Goal: Task Accomplishment & Management: Manage account settings

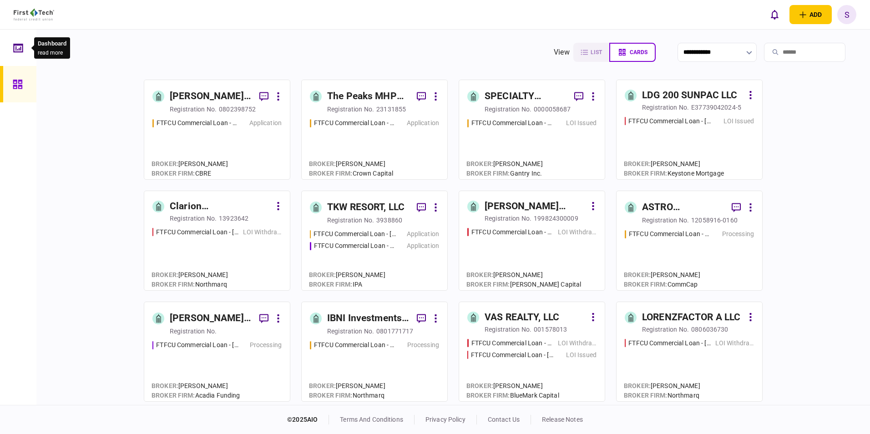
click at [18, 54] on div at bounding box center [20, 48] width 15 height 36
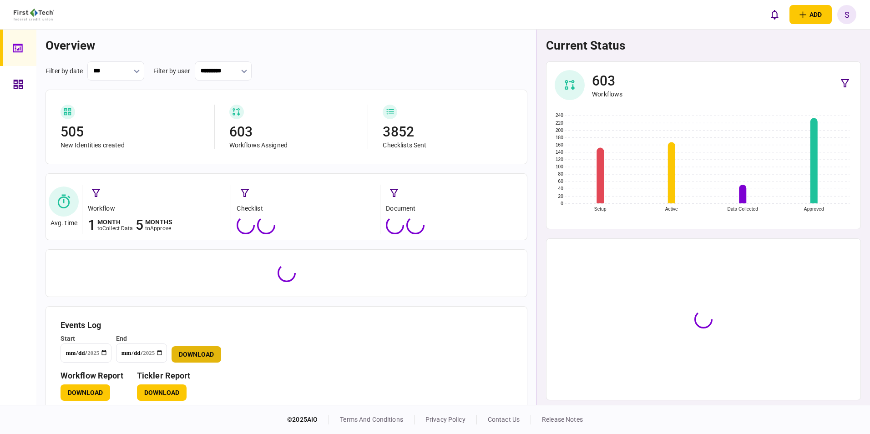
click at [185, 351] on button "Download" at bounding box center [197, 354] width 50 height 16
click at [161, 393] on button "Download" at bounding box center [162, 393] width 50 height 16
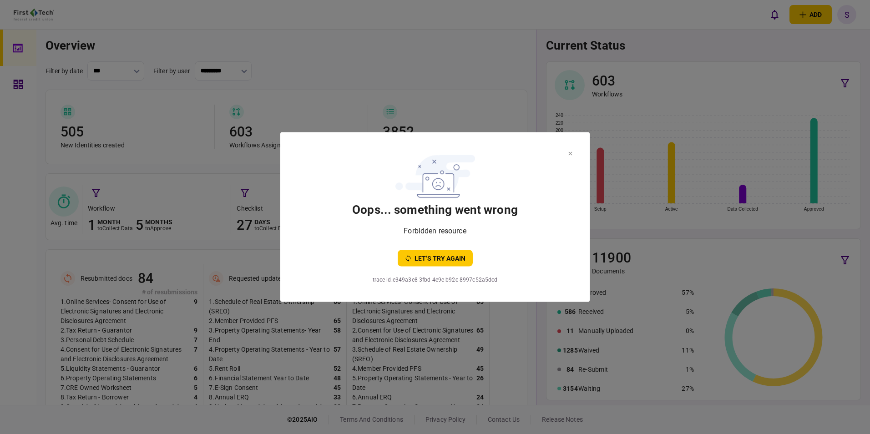
click at [570, 152] on icon at bounding box center [571, 154] width 4 height 4
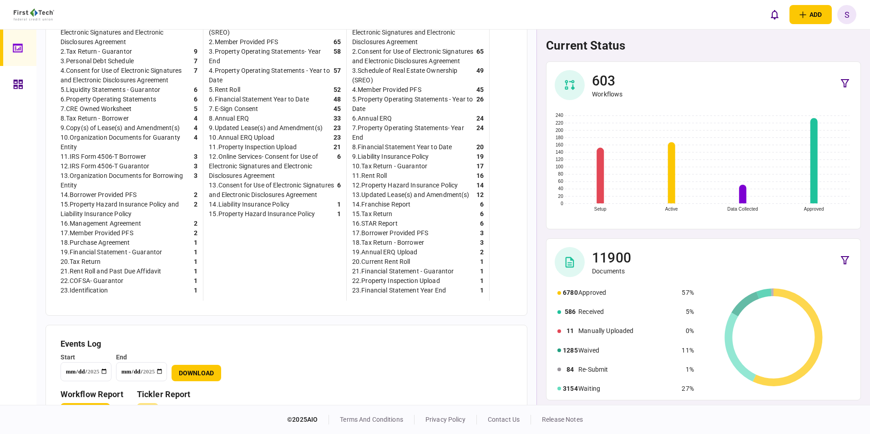
scroll to position [325, 0]
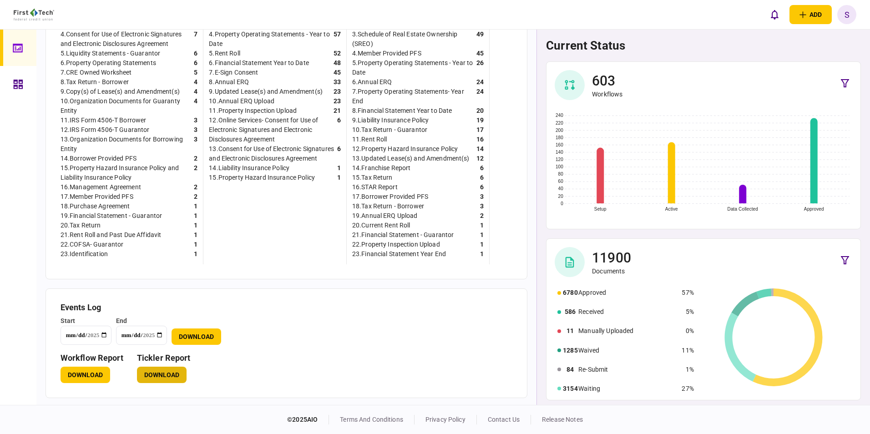
click at [144, 372] on button "Download" at bounding box center [162, 375] width 50 height 16
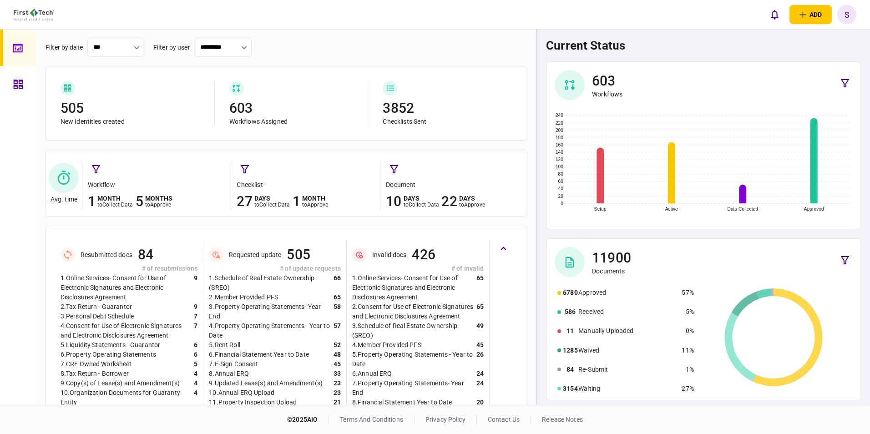
scroll to position [0, 0]
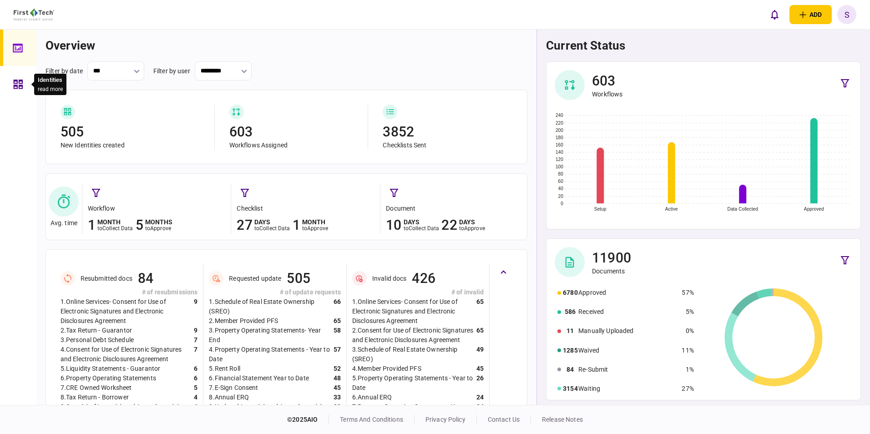
click at [24, 80] on div at bounding box center [20, 84] width 15 height 36
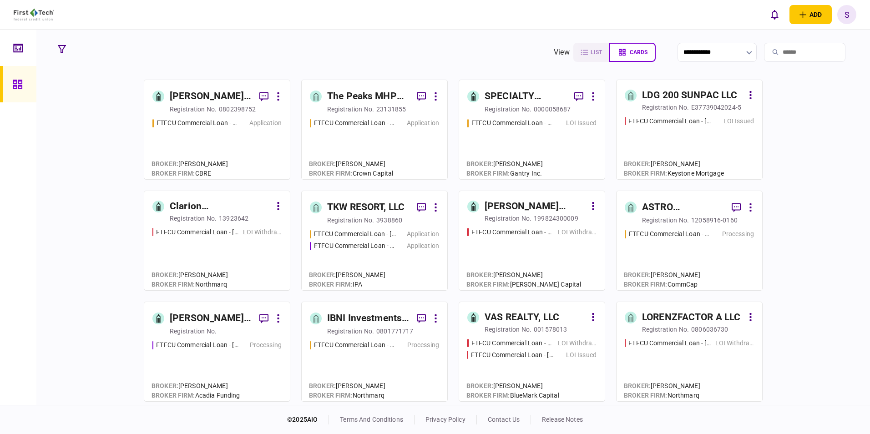
click at [773, 54] on input "search" at bounding box center [804, 52] width 81 height 19
click at [767, 55] on input "search" at bounding box center [804, 52] width 81 height 19
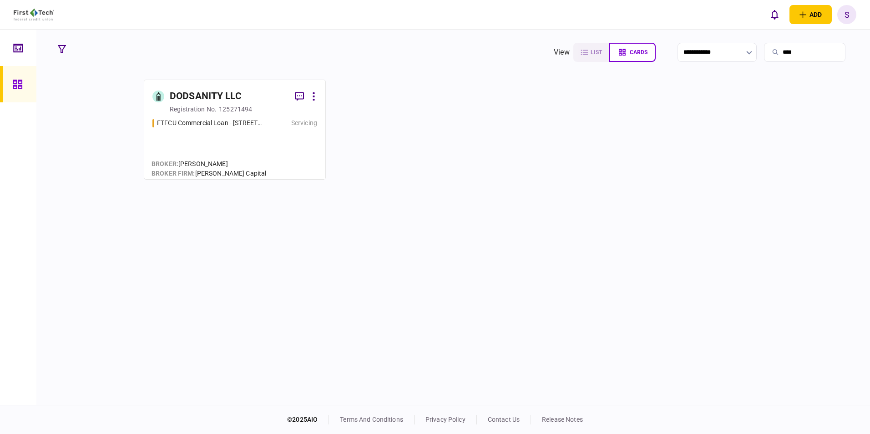
type input "****"
click at [216, 111] on div "registration no." at bounding box center [193, 109] width 47 height 9
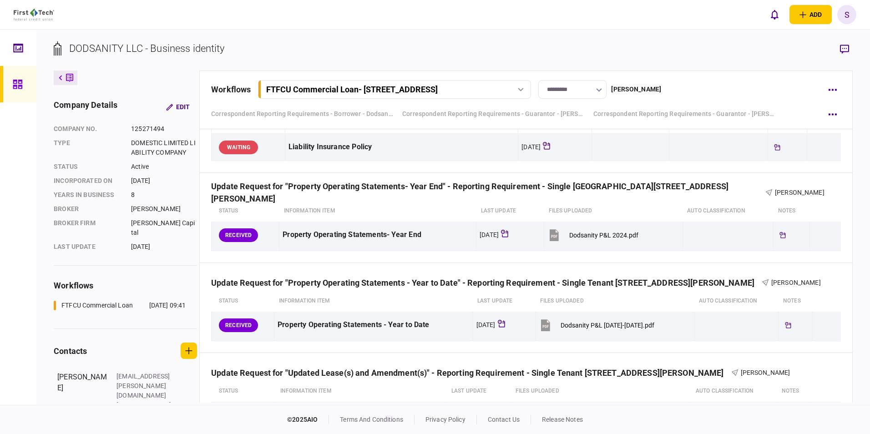
scroll to position [727, 0]
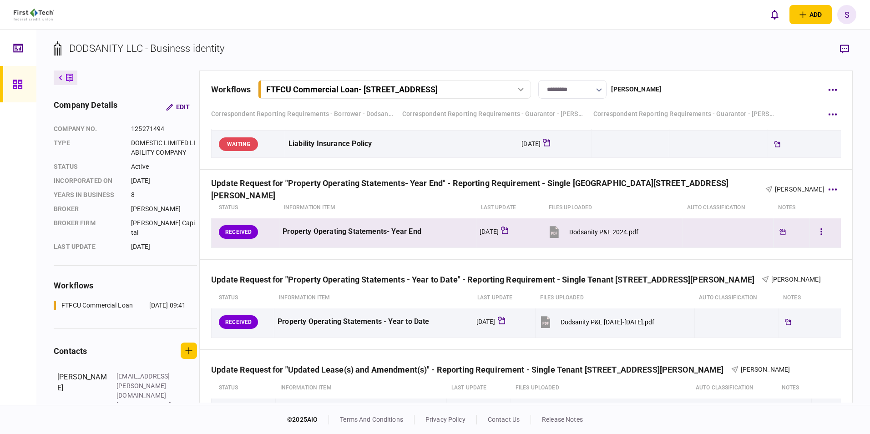
click at [562, 233] on button "Dodsanity P&L 2024.pdf" at bounding box center [593, 232] width 91 height 20
click at [556, 231] on icon at bounding box center [554, 232] width 9 height 12
click at [821, 231] on icon "button" at bounding box center [822, 232] width 2 height 9
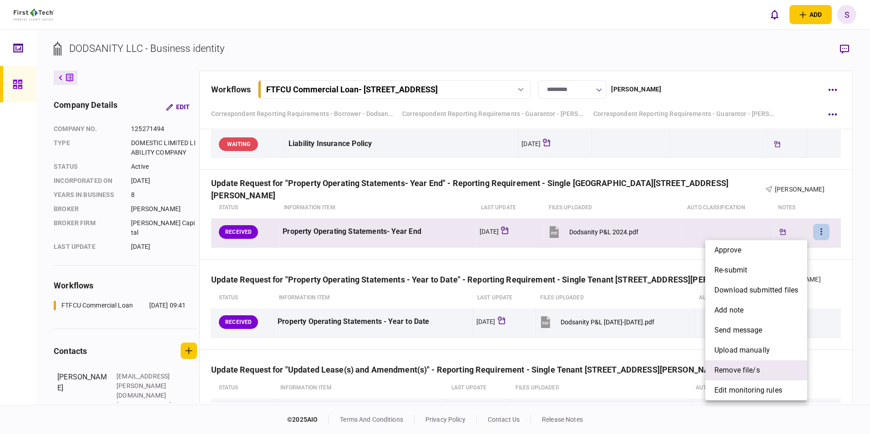
click at [745, 371] on span "remove file/s" at bounding box center [738, 370] width 46 height 11
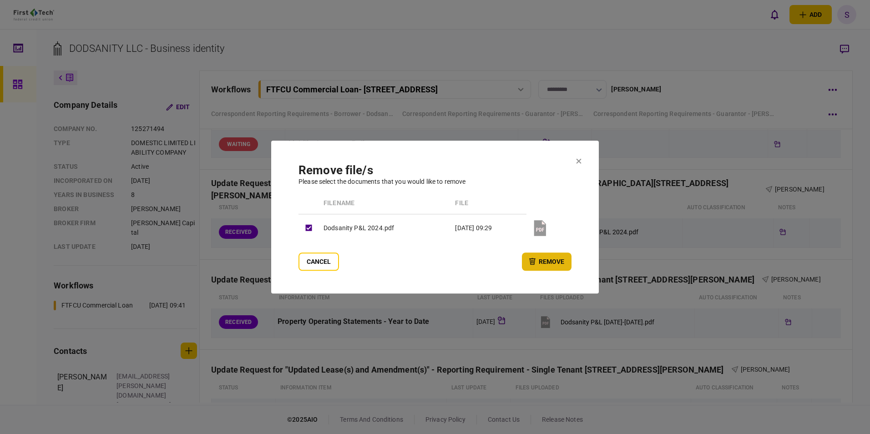
click at [545, 265] on button "remove" at bounding box center [547, 262] width 50 height 18
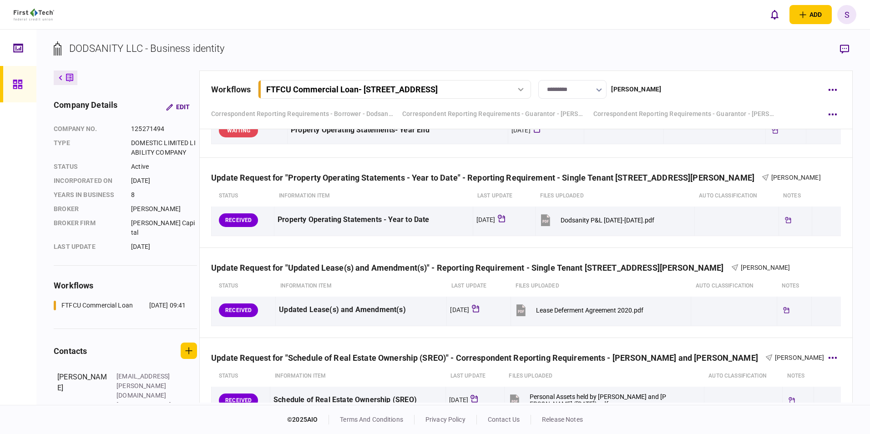
scroll to position [818, 0]
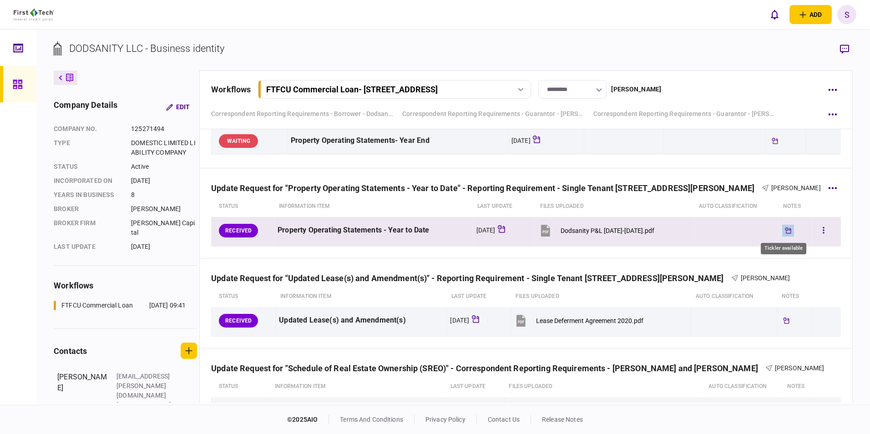
click at [785, 229] on icon "Tickler available" at bounding box center [788, 231] width 6 height 6
click at [546, 233] on icon at bounding box center [545, 231] width 9 height 12
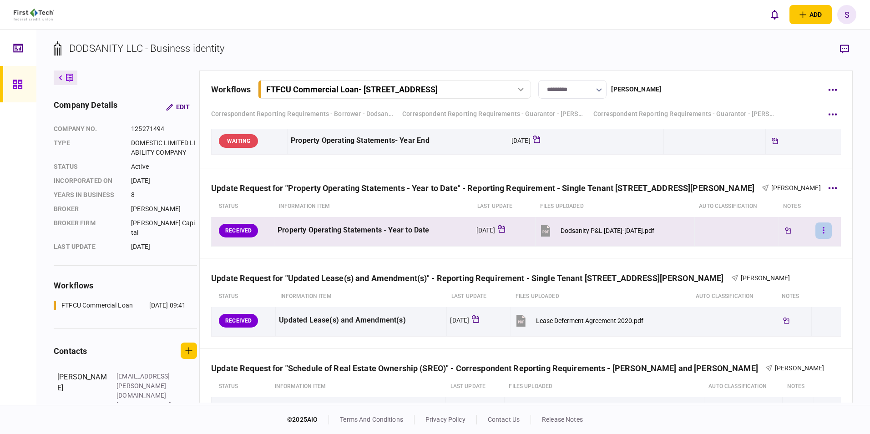
click at [823, 230] on icon "button" at bounding box center [823, 230] width 1 height 6
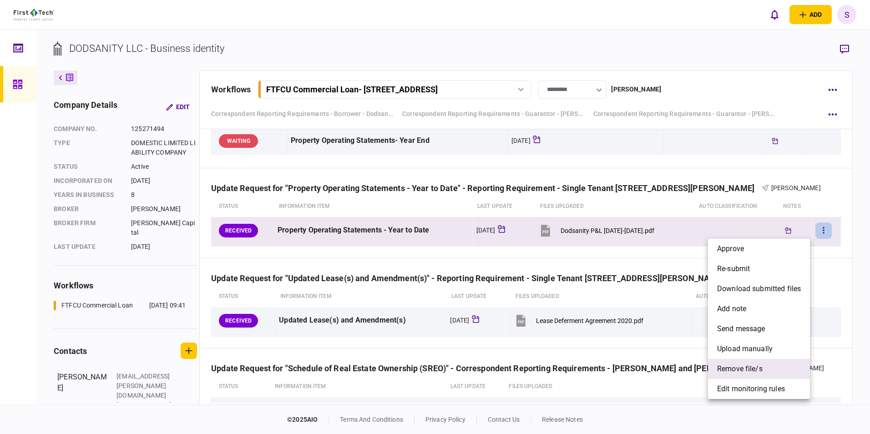
click at [742, 370] on span "remove file/s" at bounding box center [740, 369] width 46 height 11
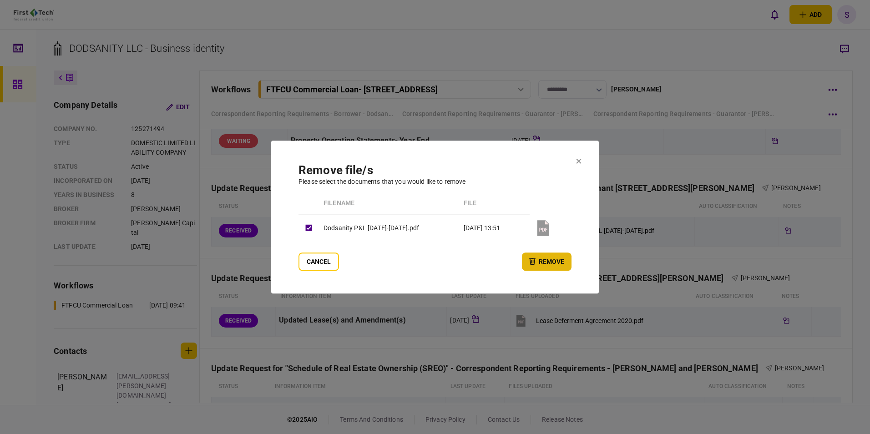
click at [542, 264] on button "remove" at bounding box center [547, 262] width 50 height 18
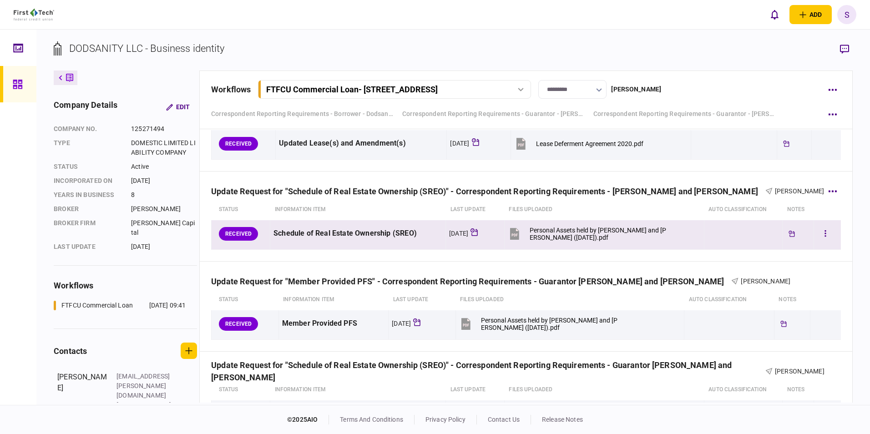
scroll to position [1000, 0]
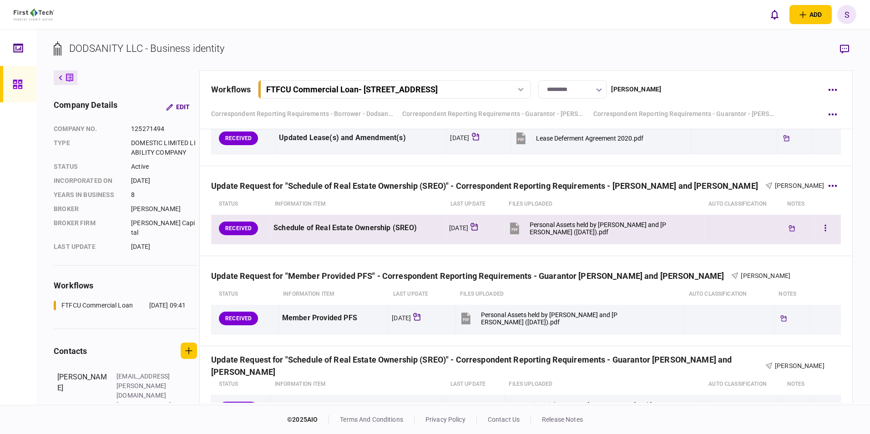
click at [525, 226] on button "Personal Assets held by [PERSON_NAME] and [PERSON_NAME] ([DATE]).pdf" at bounding box center [587, 228] width 159 height 20
click at [825, 224] on icon "button" at bounding box center [826, 228] width 2 height 9
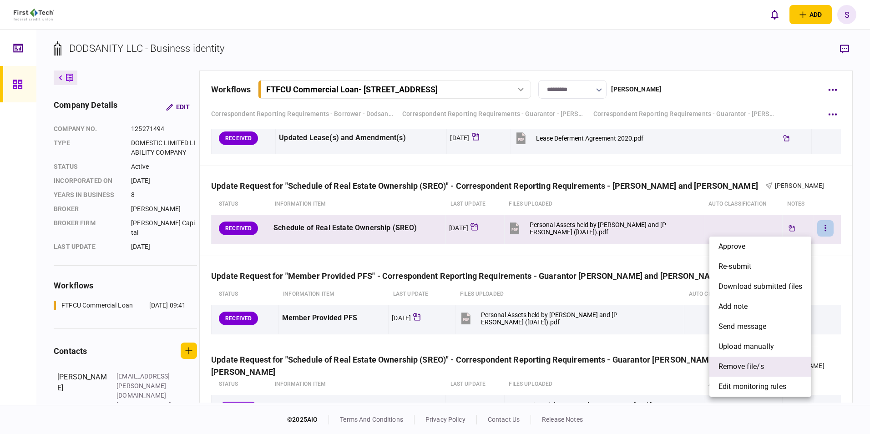
click at [744, 367] on span "remove file/s" at bounding box center [742, 366] width 46 height 11
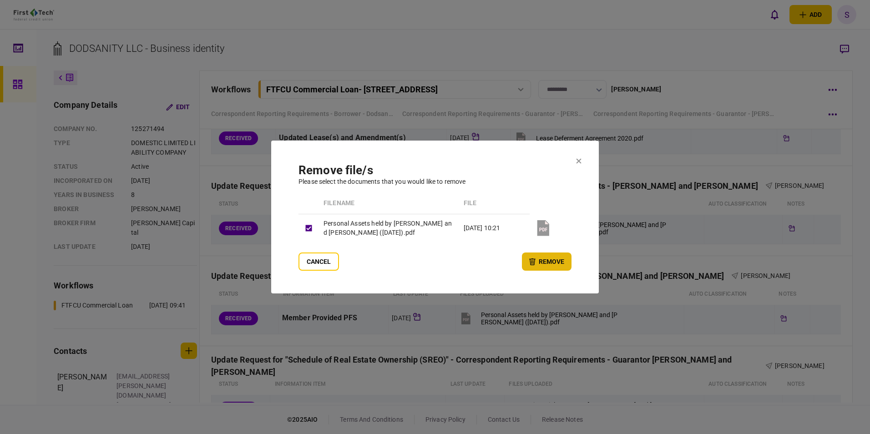
click at [547, 260] on button "remove" at bounding box center [547, 262] width 50 height 18
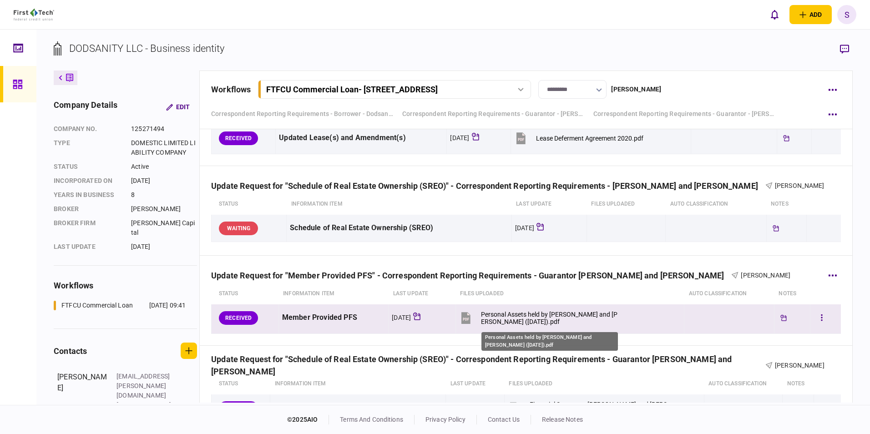
click at [512, 316] on div "Personal Assets held by [PERSON_NAME] and [PERSON_NAME] ([DATE]).pdf" at bounding box center [549, 318] width 137 height 15
click at [821, 317] on icon "button" at bounding box center [822, 318] width 2 height 9
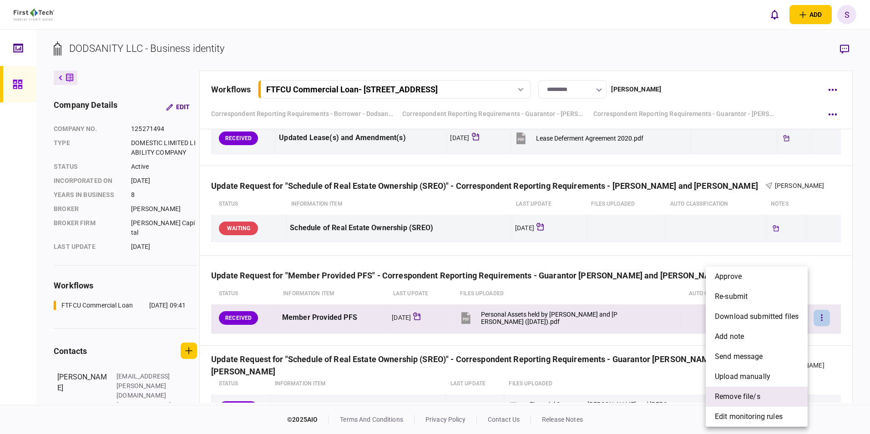
click at [741, 393] on span "remove file/s" at bounding box center [738, 396] width 46 height 11
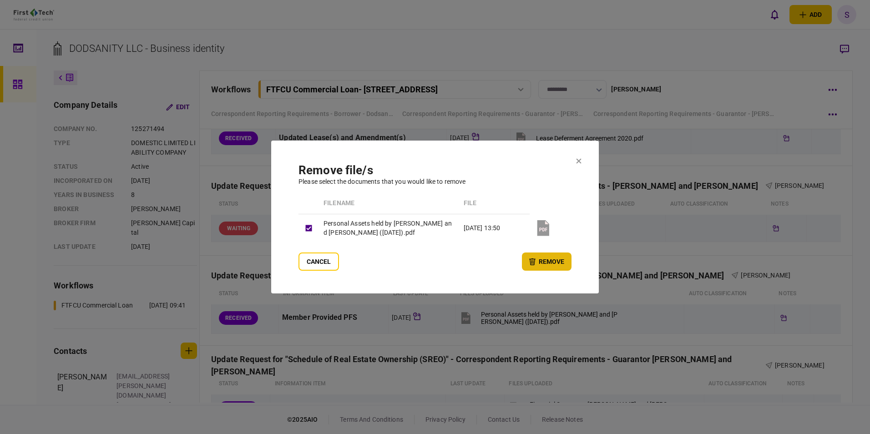
click at [552, 262] on button "remove" at bounding box center [547, 262] width 50 height 18
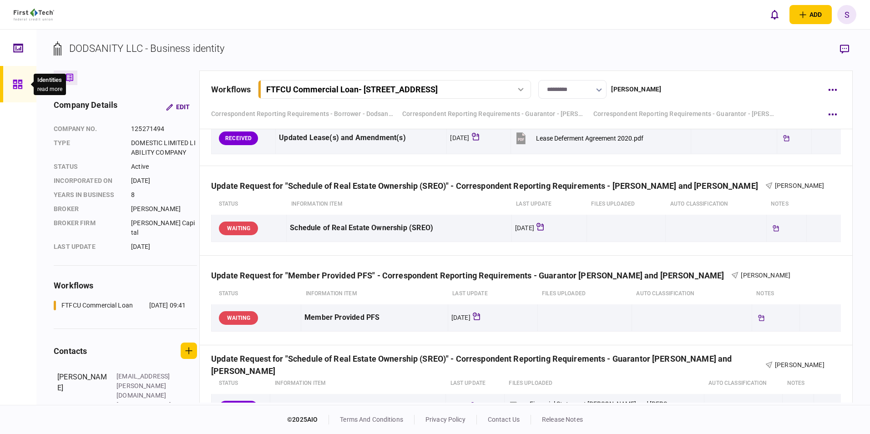
drag, startPoint x: 24, startPoint y: 82, endPoint x: 19, endPoint y: 85, distance: 5.7
click at [24, 82] on div at bounding box center [20, 84] width 15 height 36
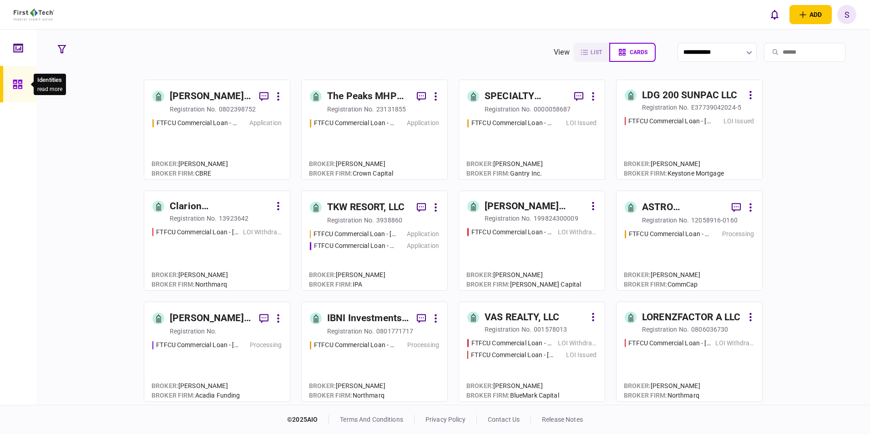
click at [782, 51] on input "search" at bounding box center [804, 52] width 81 height 19
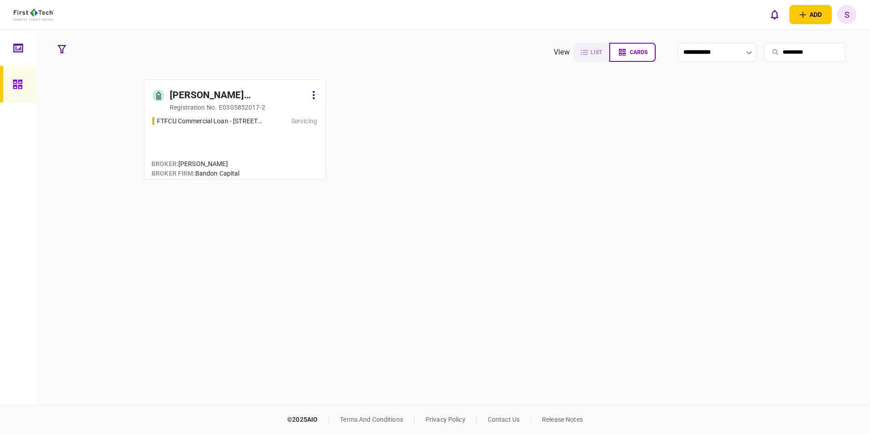
type input "*********"
click at [241, 97] on div "[PERSON_NAME] INVESTMENTS GROUP LLC" at bounding box center [238, 95] width 137 height 15
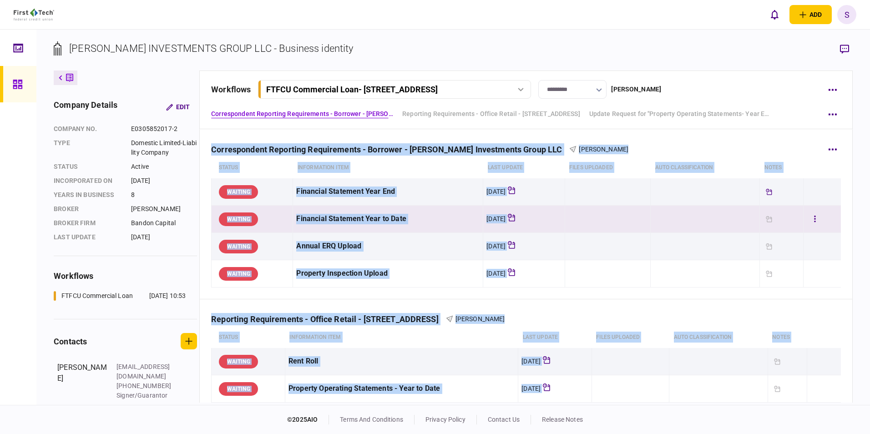
click at [643, 224] on td at bounding box center [608, 219] width 86 height 27
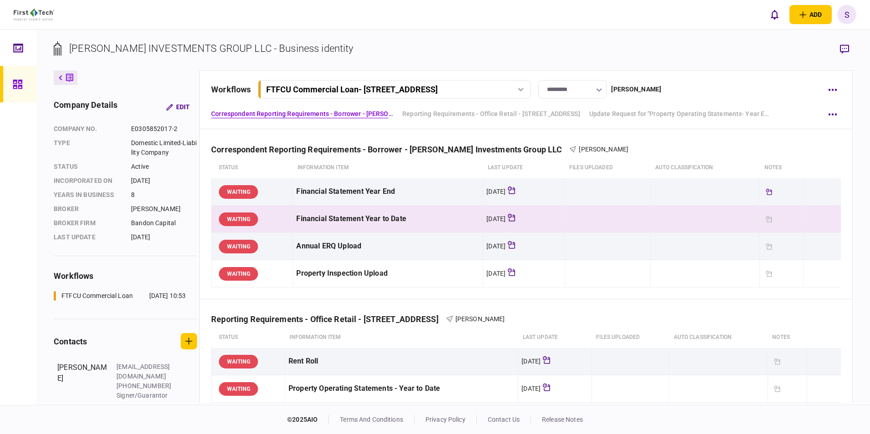
click at [862, 235] on div "[PERSON_NAME] INVESTMENTS GROUP LLC - Business identity company details Edit co…" at bounding box center [453, 218] width 834 height 376
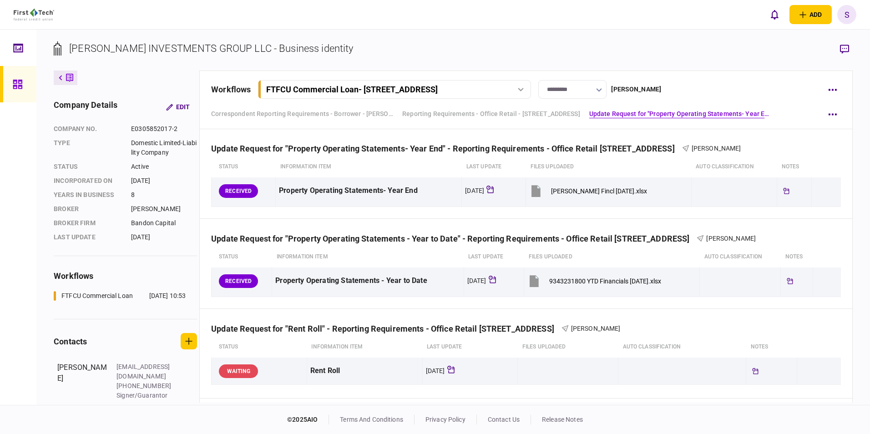
scroll to position [420, 0]
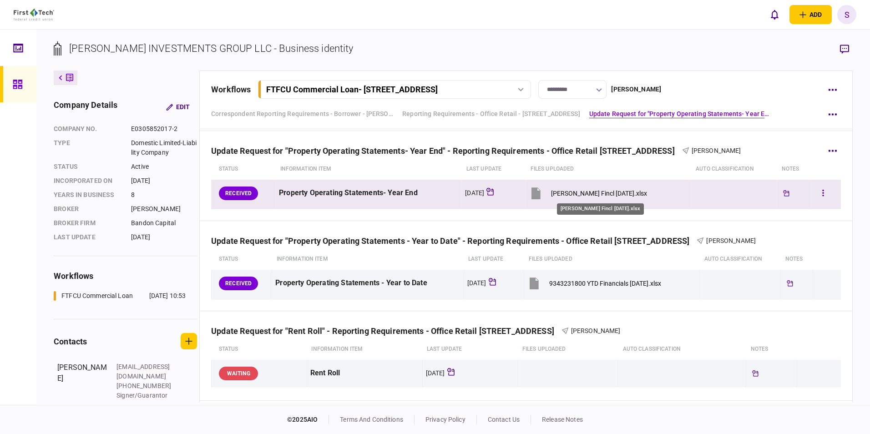
click at [577, 191] on div "[PERSON_NAME] Fincl [DATE].xlsx" at bounding box center [599, 193] width 96 height 7
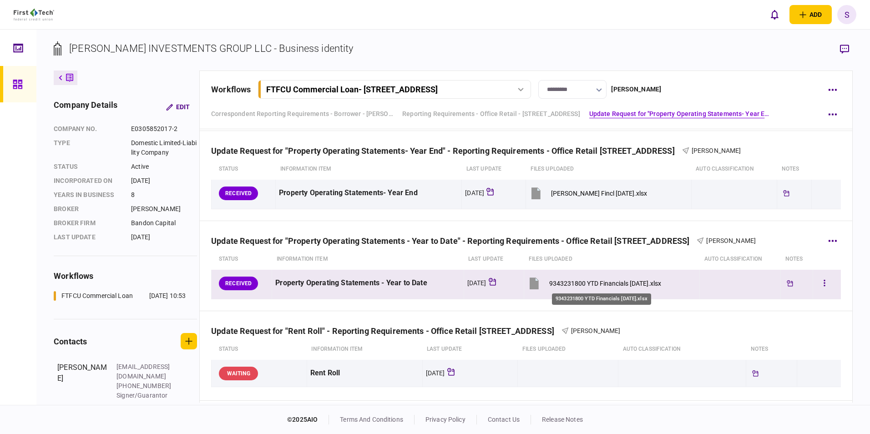
click at [599, 284] on div "9343231800 YTD Financials [DATE].xlsx" at bounding box center [605, 283] width 112 height 7
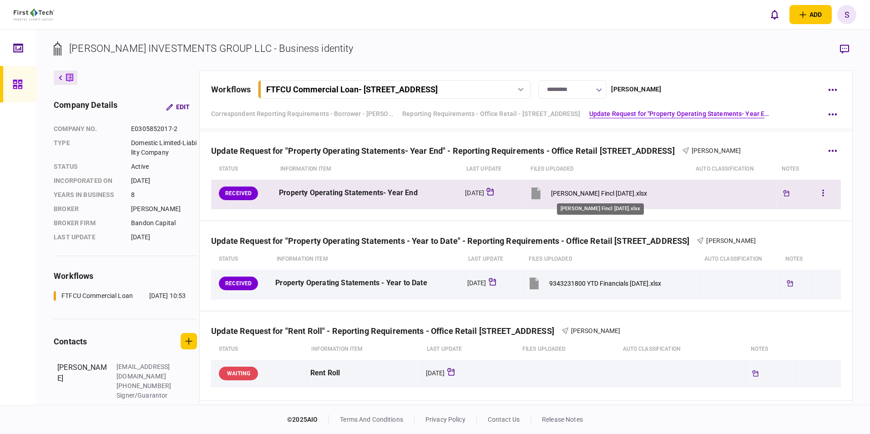
click at [608, 193] on div "[PERSON_NAME] Fincl [DATE].xlsx" at bounding box center [599, 193] width 96 height 7
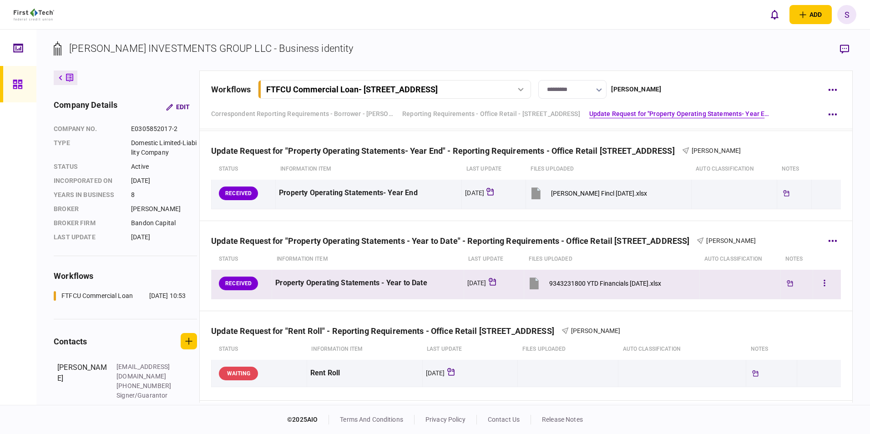
click at [583, 286] on div "9343231800 YTD Financials [DATE].xlsx" at bounding box center [605, 283] width 112 height 7
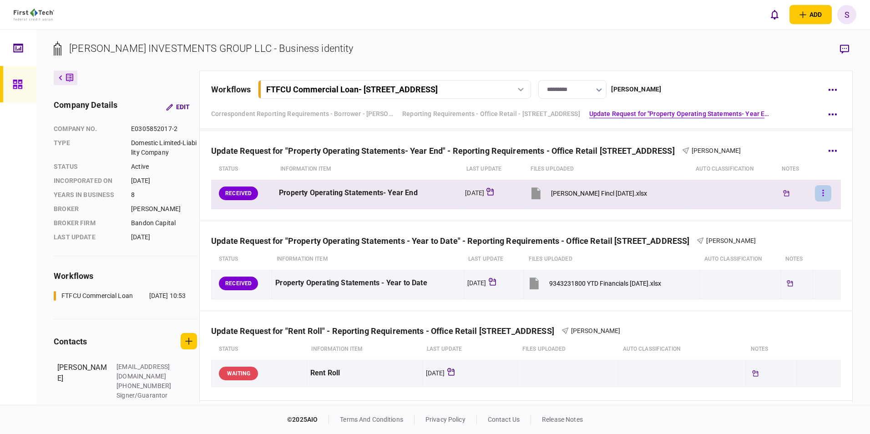
click at [820, 190] on button "button" at bounding box center [823, 193] width 16 height 16
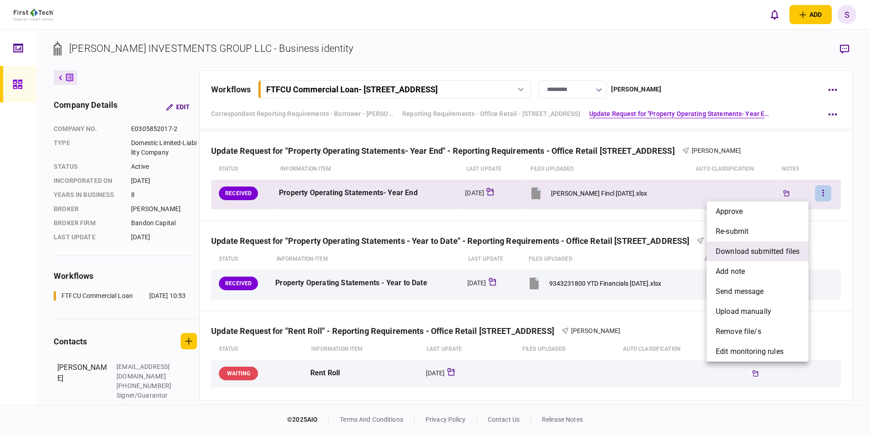
click at [769, 254] on span "download submitted files" at bounding box center [758, 251] width 84 height 11
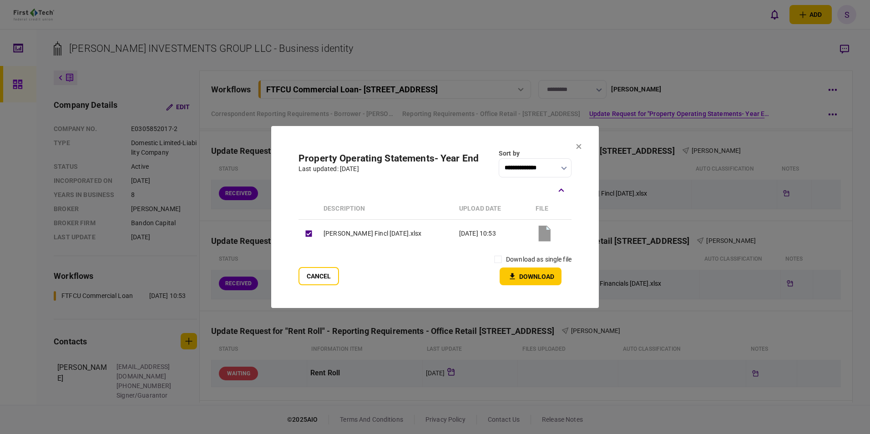
click at [538, 275] on button "Download" at bounding box center [531, 277] width 62 height 18
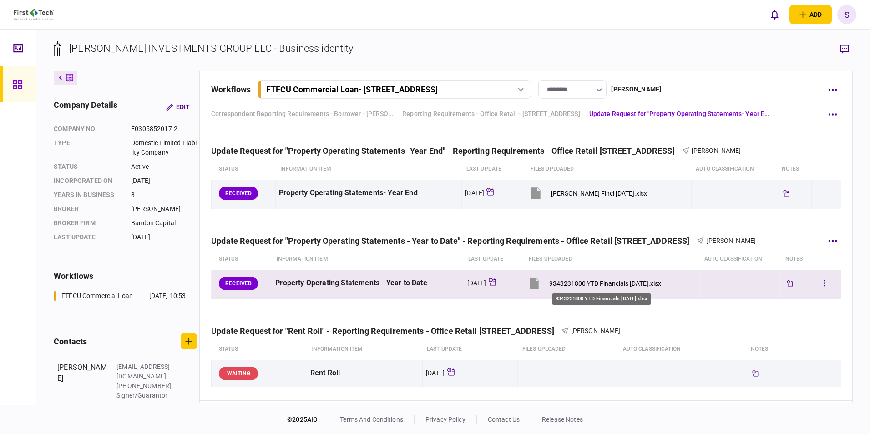
click at [578, 281] on div "9343231800 YTD Financials [DATE].xlsx" at bounding box center [605, 283] width 112 height 7
click at [824, 282] on icon "button" at bounding box center [825, 283] width 2 height 9
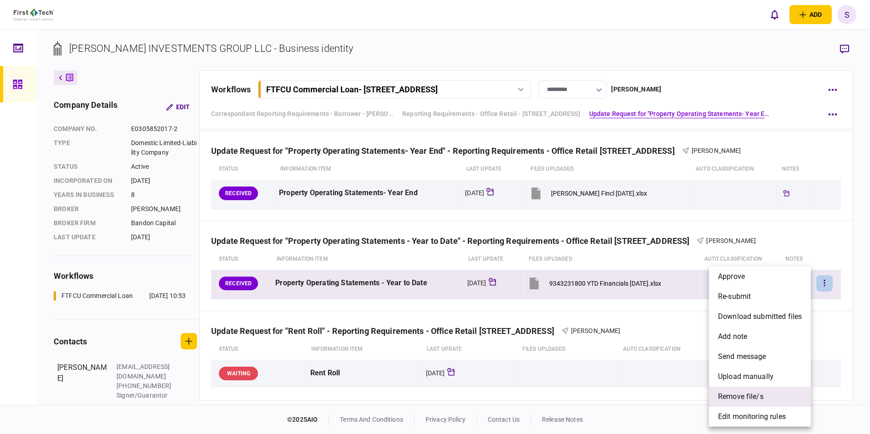
click at [746, 394] on span "remove file/s" at bounding box center [741, 396] width 46 height 11
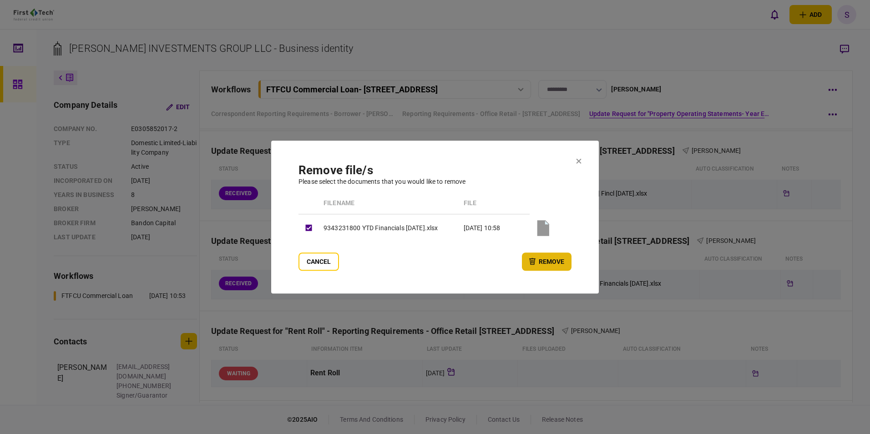
click at [547, 262] on button "remove" at bounding box center [547, 262] width 50 height 18
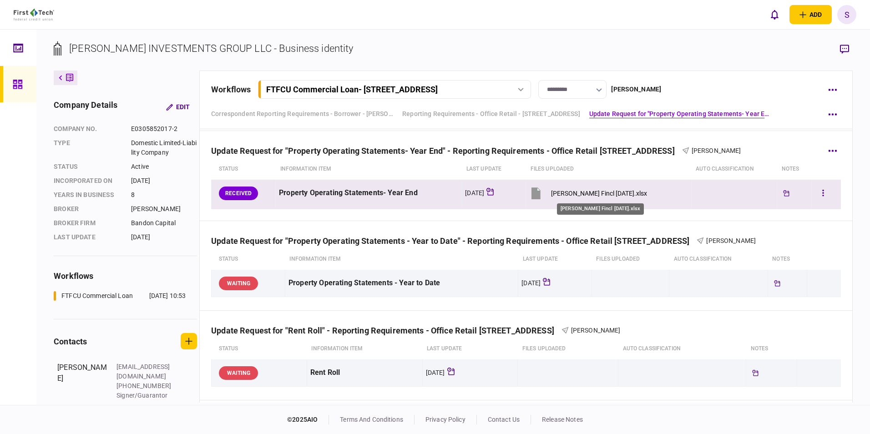
click at [582, 191] on div "[PERSON_NAME] Fincl [DATE].xlsx" at bounding box center [599, 193] width 96 height 7
click at [576, 193] on div "[PERSON_NAME] Fincl [DATE].xlsx" at bounding box center [599, 193] width 96 height 7
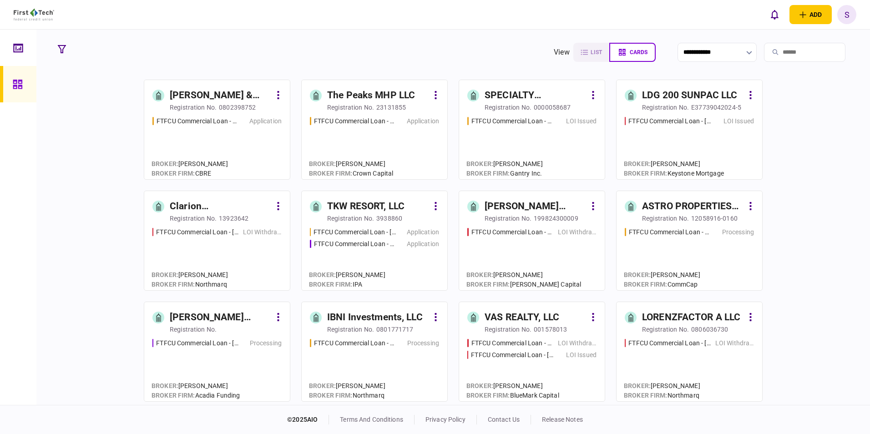
click at [789, 52] on input "search" at bounding box center [804, 52] width 81 height 19
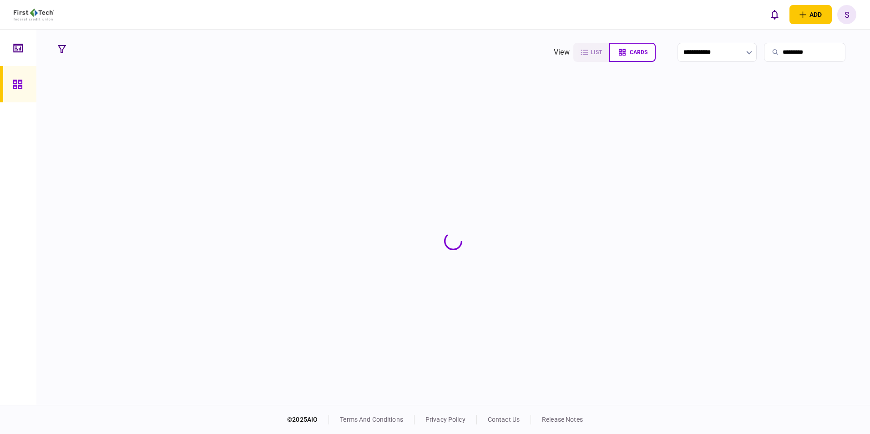
type input "*********"
click at [237, 107] on section at bounding box center [453, 241] width 799 height 323
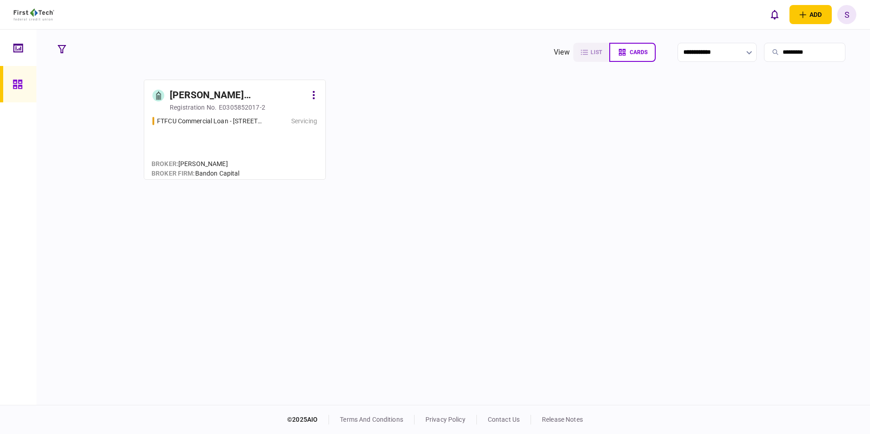
click at [237, 103] on div "E0305852017-2" at bounding box center [242, 107] width 46 height 9
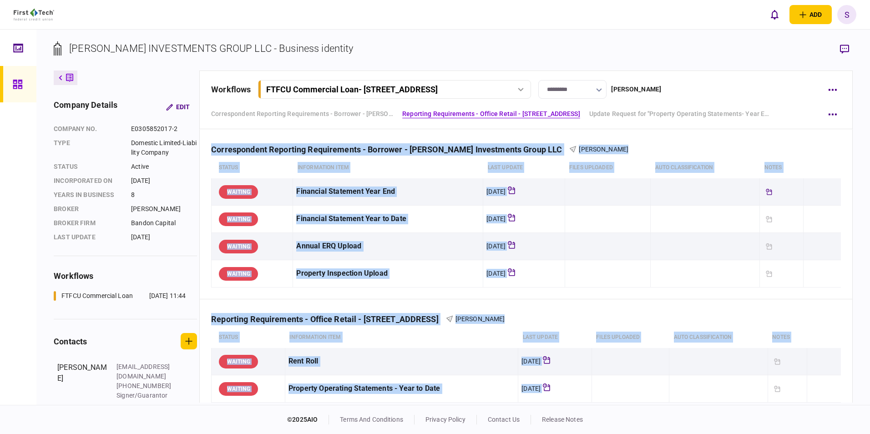
scroll to position [237, 0]
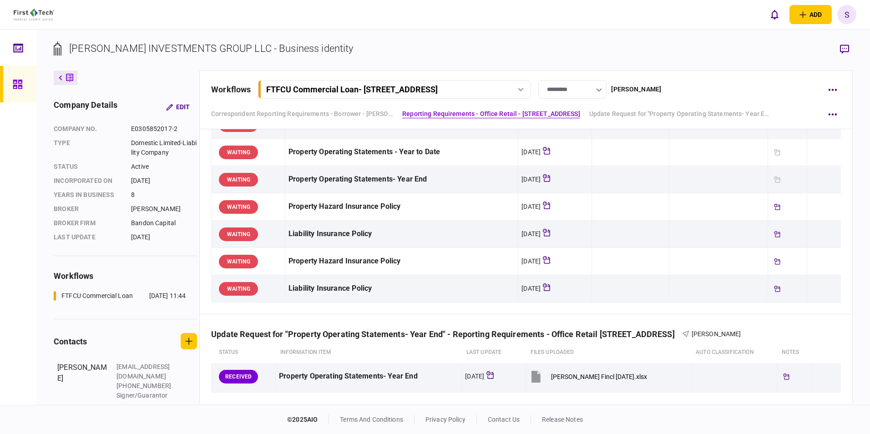
click at [196, 99] on div "company details Edit" at bounding box center [125, 107] width 143 height 16
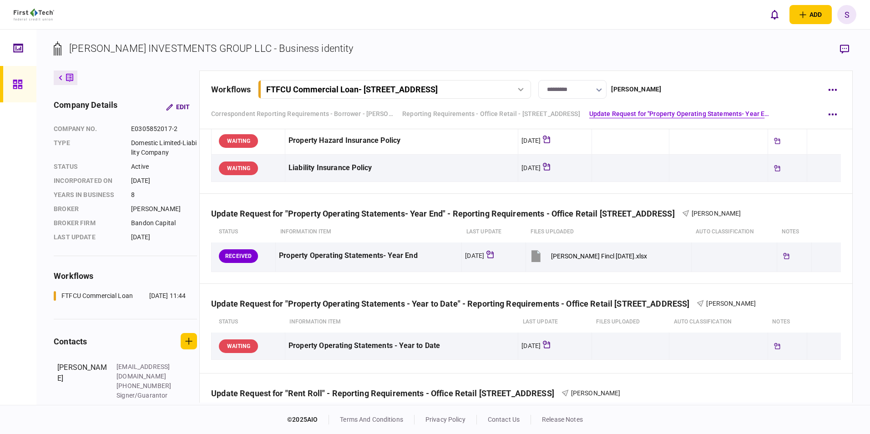
scroll to position [351, 0]
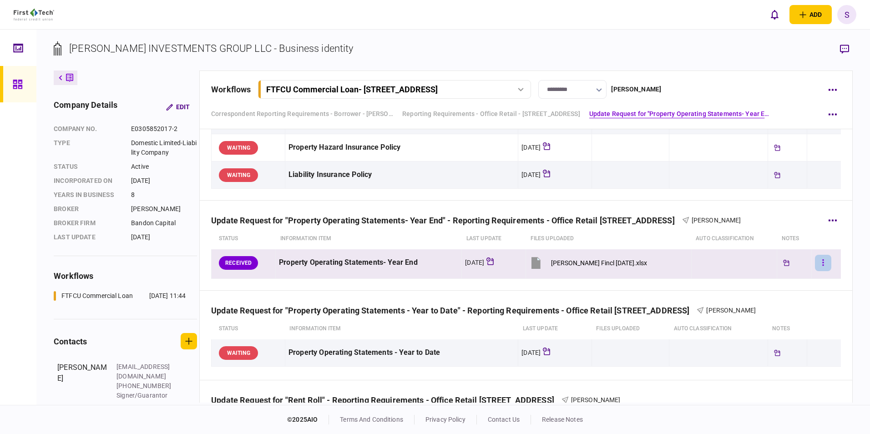
click at [816, 264] on button "button" at bounding box center [823, 263] width 16 height 16
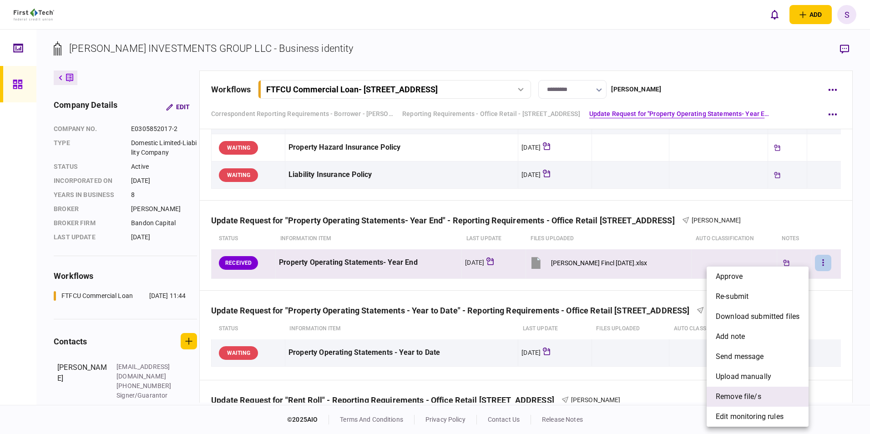
click at [736, 393] on span "remove file/s" at bounding box center [739, 396] width 46 height 11
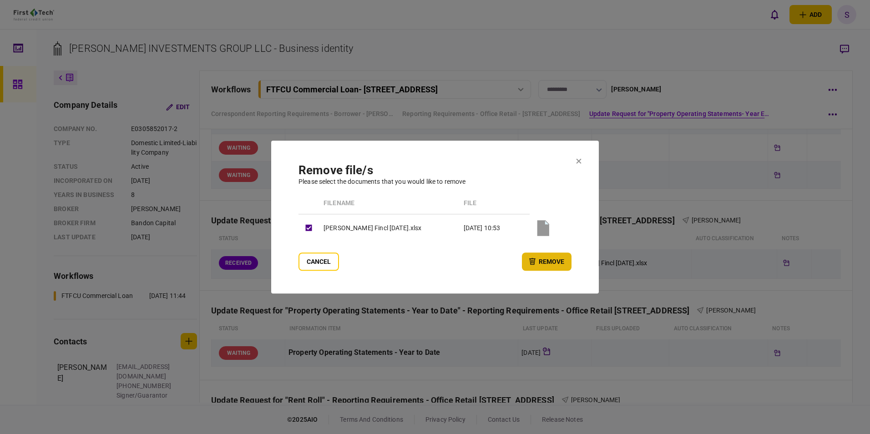
click at [547, 264] on button "remove" at bounding box center [547, 262] width 50 height 18
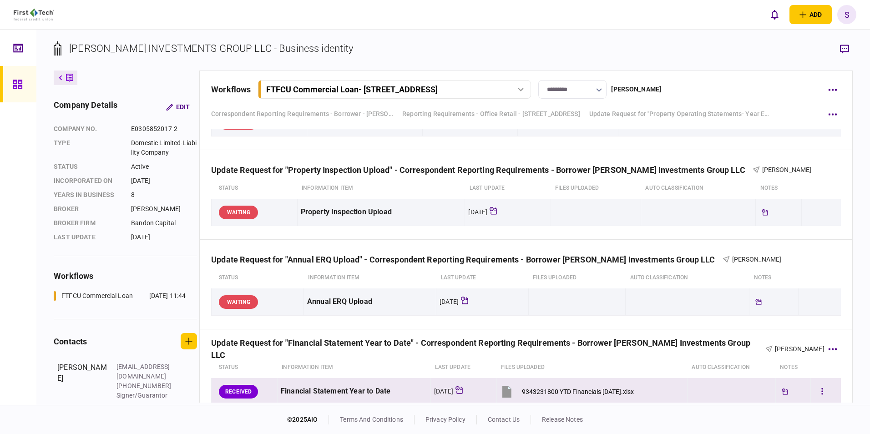
scroll to position [760, 0]
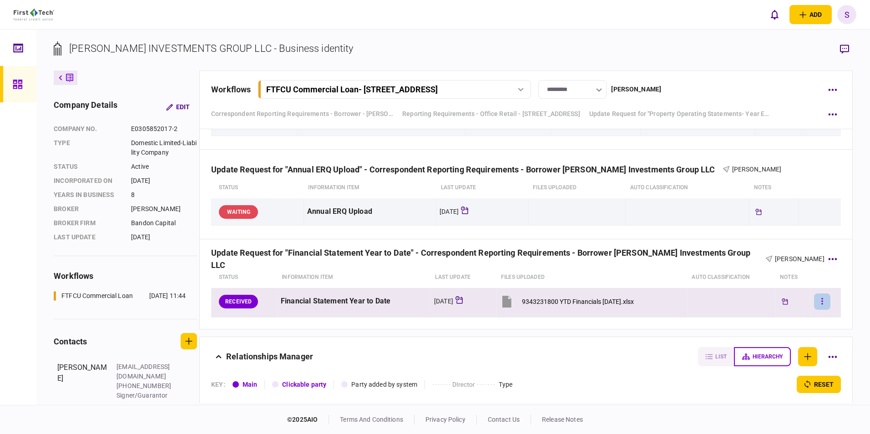
click at [816, 301] on button "button" at bounding box center [822, 302] width 16 height 16
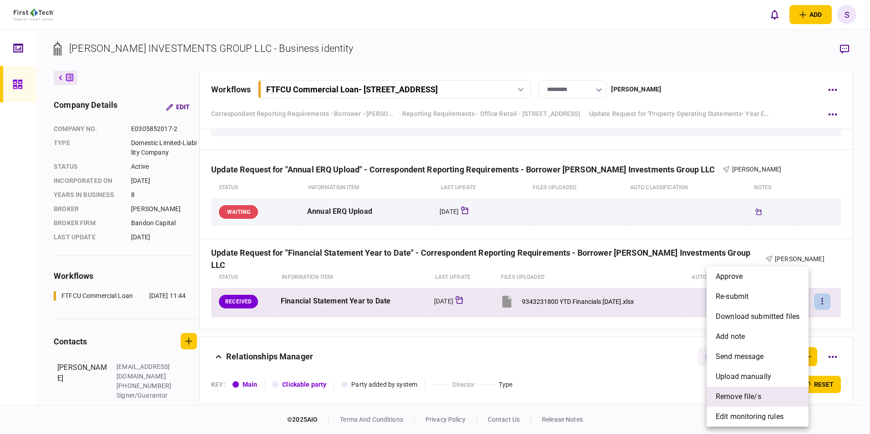
click at [729, 398] on span "remove file/s" at bounding box center [739, 396] width 46 height 11
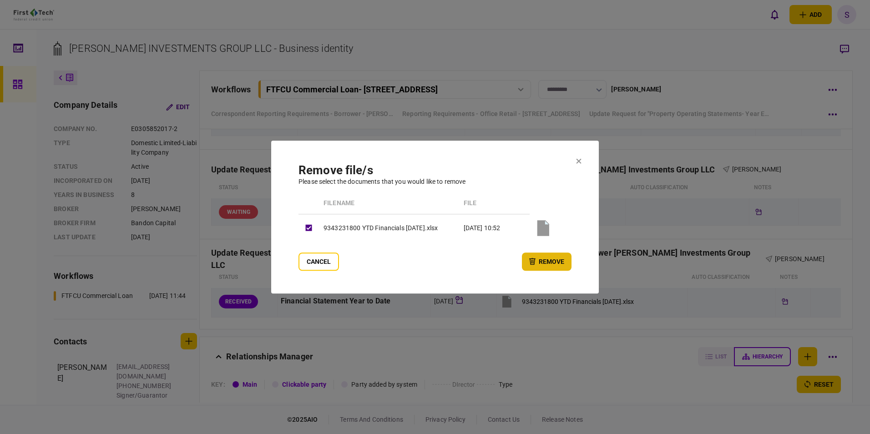
click at [574, 264] on section "remove file/s Please select the documents that you would like to remove Filenam…" at bounding box center [435, 217] width 328 height 153
click at [563, 264] on button "remove" at bounding box center [547, 262] width 50 height 18
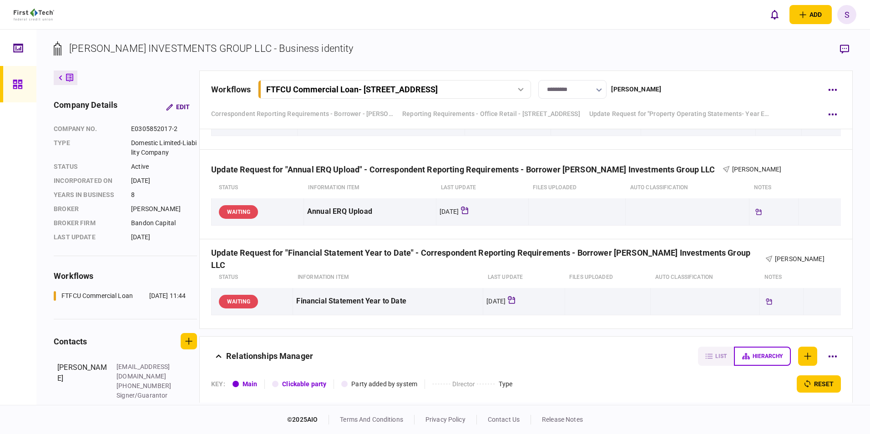
click at [10, 84] on link at bounding box center [18, 84] width 36 height 36
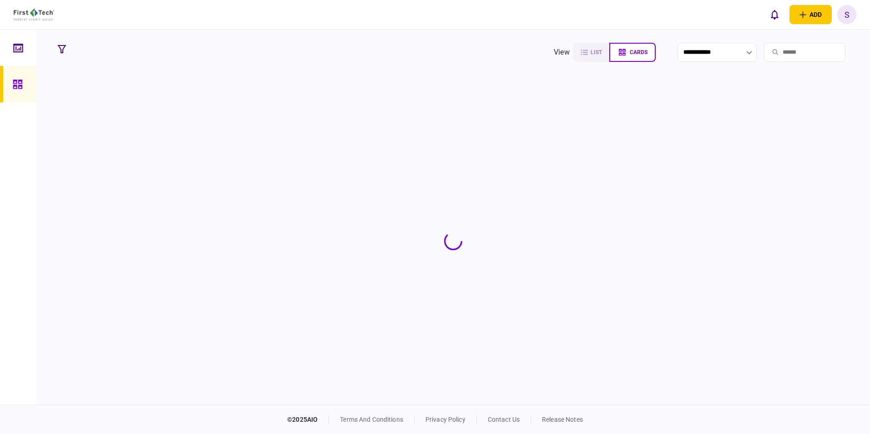
click at [776, 51] on input "search" at bounding box center [804, 52] width 81 height 19
type input "*"
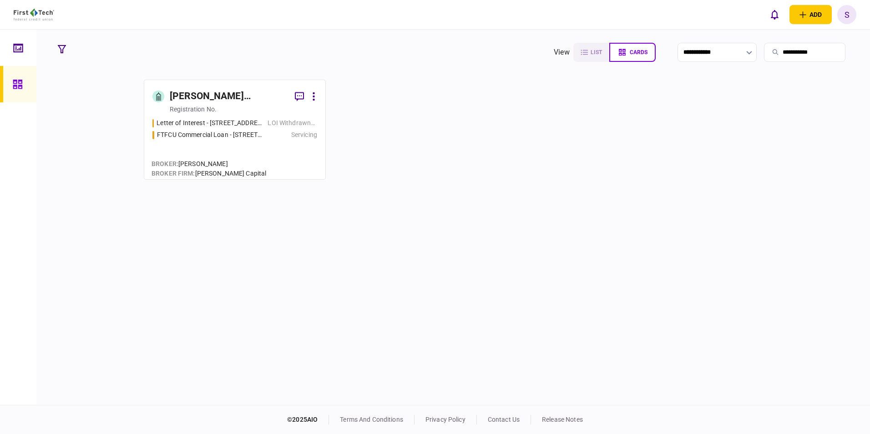
type input "**********"
click at [222, 101] on div "[PERSON_NAME] [PERSON_NAME] Revocable Trust" at bounding box center [229, 96] width 118 height 15
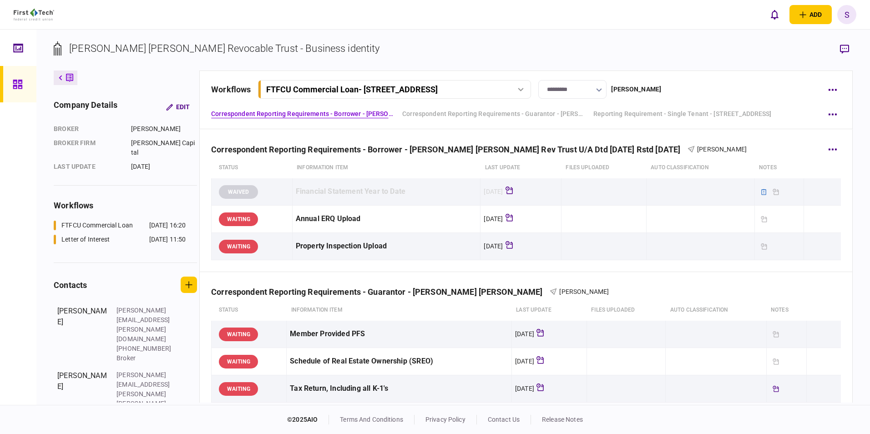
click at [843, 249] on div "Correspondent Reporting Requirements - Borrower - Jon B Opper Rev Trust U/A Dtd…" at bounding box center [526, 201] width 653 height 142
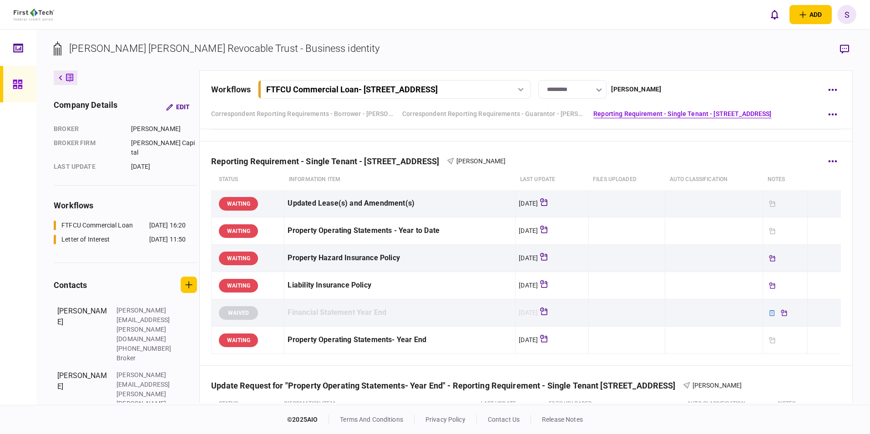
scroll to position [455, 0]
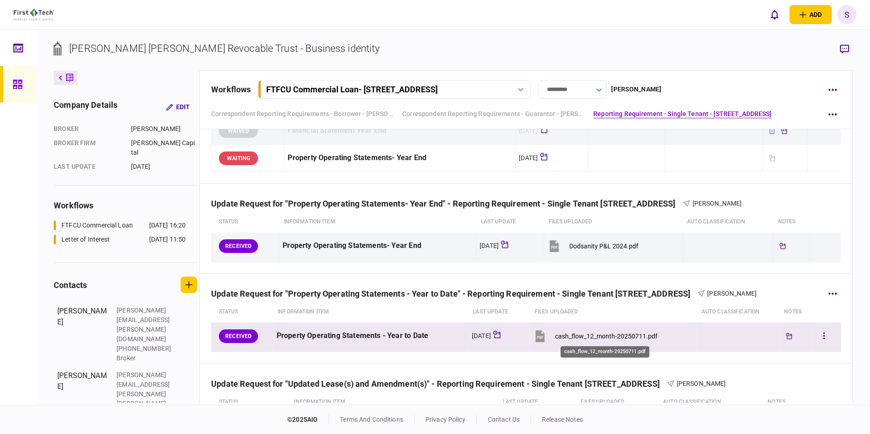
click at [592, 338] on div "cash_flow_12_month-20250711.pdf" at bounding box center [606, 336] width 102 height 7
click at [823, 334] on icon "button" at bounding box center [824, 336] width 2 height 9
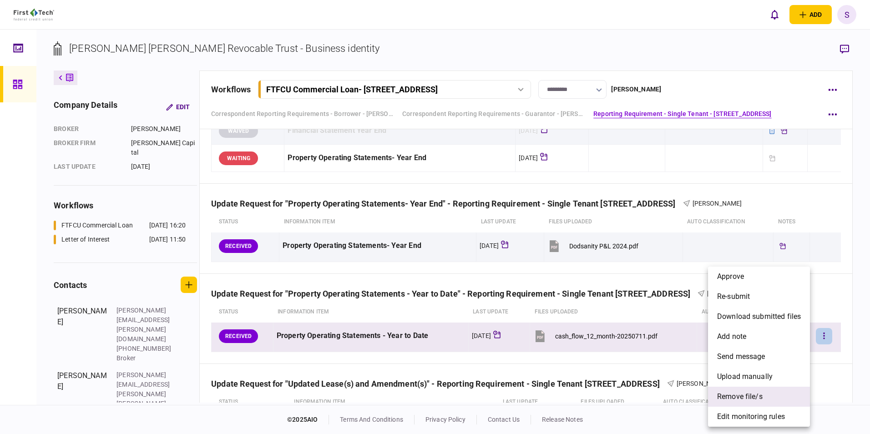
click at [750, 394] on span "remove file/s" at bounding box center [740, 396] width 46 height 11
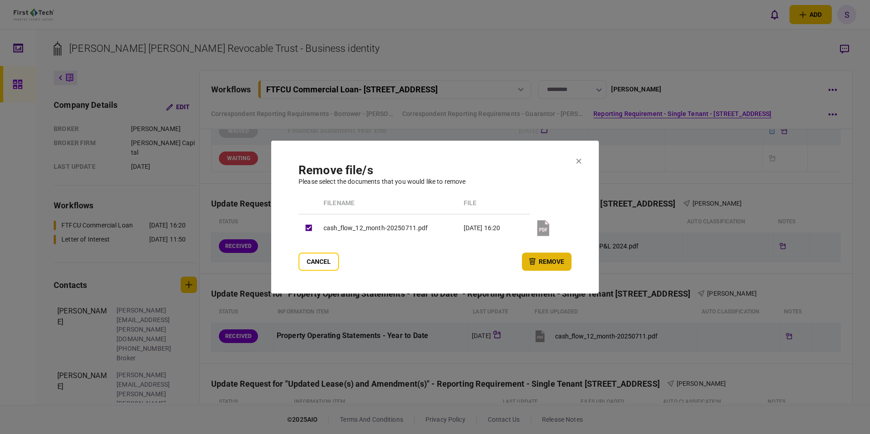
click at [561, 265] on button "remove" at bounding box center [547, 262] width 50 height 18
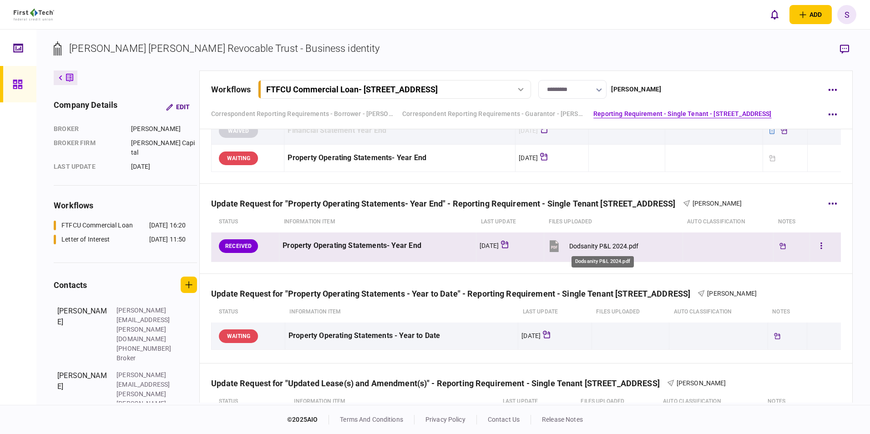
click at [584, 247] on div "Dodsanity P&L 2024.pdf" at bounding box center [603, 246] width 69 height 7
click at [821, 245] on icon "button" at bounding box center [822, 246] width 2 height 9
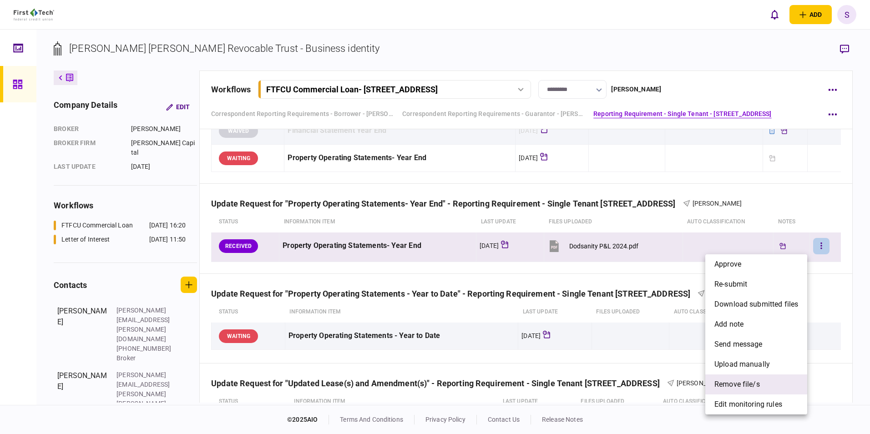
click at [753, 381] on span "remove file/s" at bounding box center [738, 384] width 46 height 11
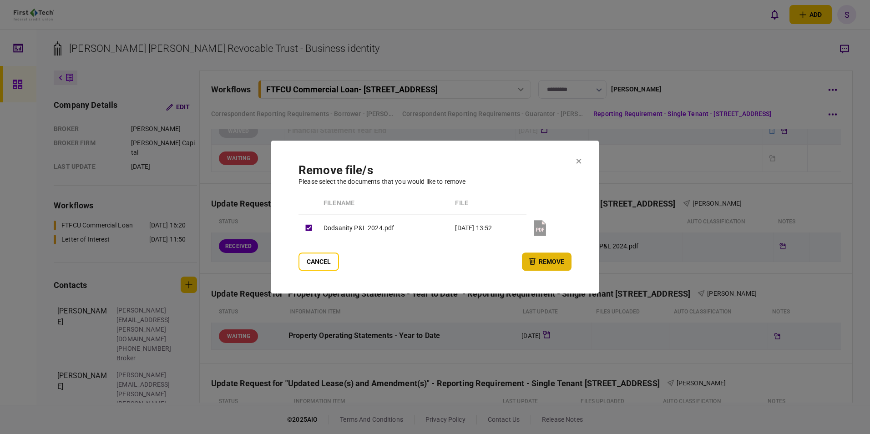
click at [551, 265] on button "remove" at bounding box center [547, 262] width 50 height 18
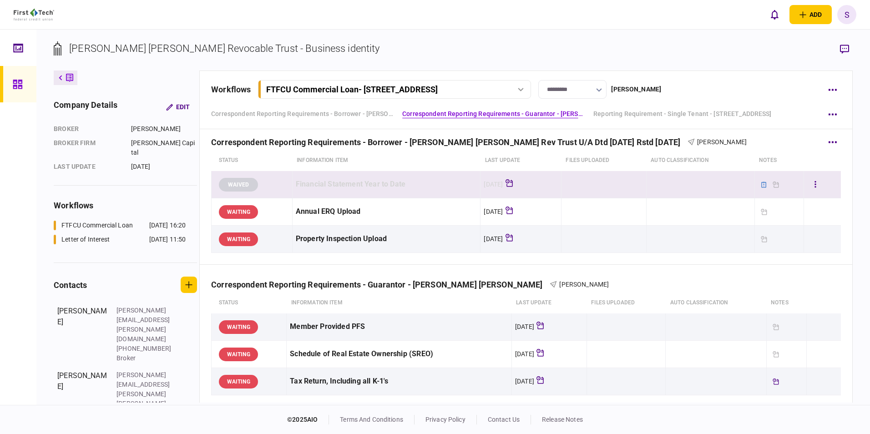
scroll to position [0, 0]
